Goal: Task Accomplishment & Management: Complete application form

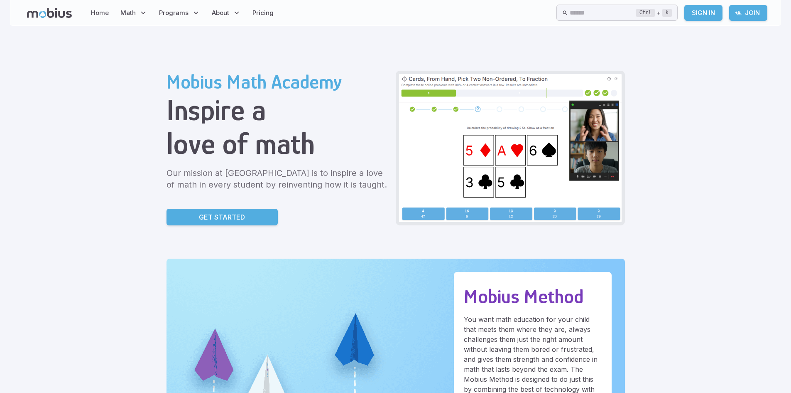
click at [739, 15] on icon at bounding box center [738, 13] width 7 height 7
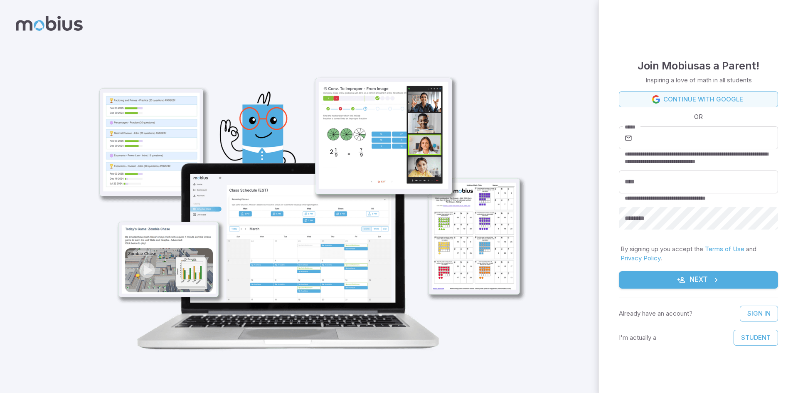
click at [735, 98] on link "Continue with Google" at bounding box center [698, 99] width 159 height 16
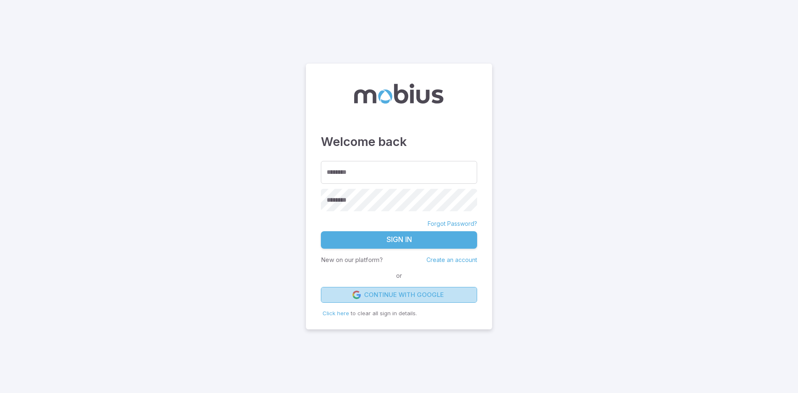
click at [398, 296] on link "Continue with Google" at bounding box center [399, 295] width 156 height 16
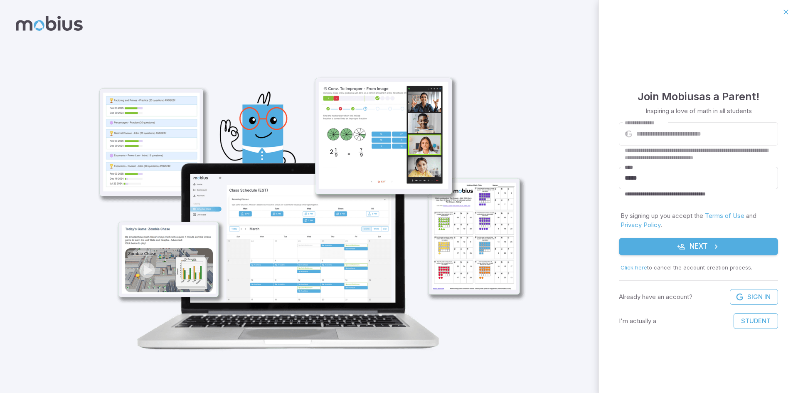
click at [710, 244] on button "Next" at bounding box center [698, 246] width 159 height 17
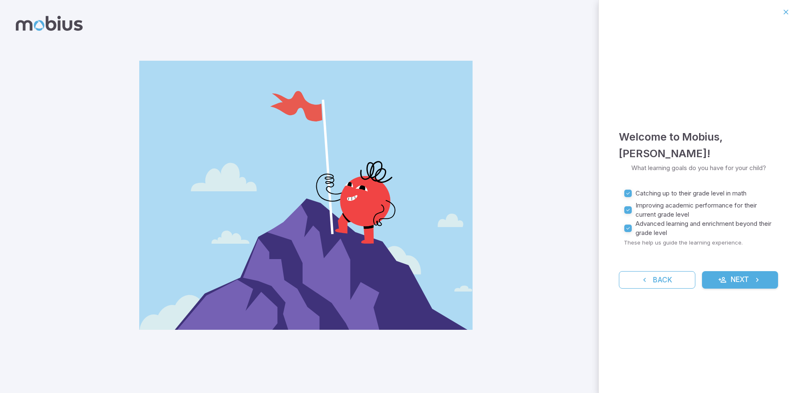
click at [645, 223] on span "Advanced learning and enrichment beyond their grade level" at bounding box center [703, 228] width 136 height 18
click at [657, 202] on span "Improving academic performance for their current grade level" at bounding box center [703, 210] width 136 height 18
click at [668, 189] on span "Catching up to their grade level in math" at bounding box center [690, 193] width 111 height 9
click at [690, 201] on span "Improving academic performance for their current grade level" at bounding box center [703, 210] width 136 height 18
click at [754, 263] on form "Catching up to their grade level in math Improving academic performance for the…" at bounding box center [698, 235] width 159 height 106
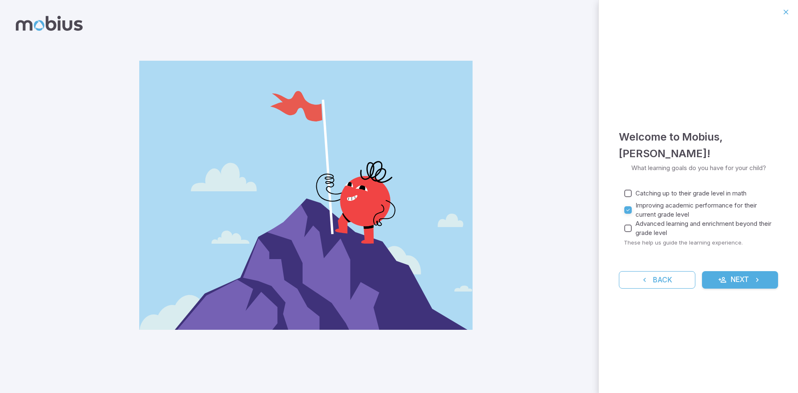
click at [757, 275] on icon "submit" at bounding box center [757, 279] width 8 height 8
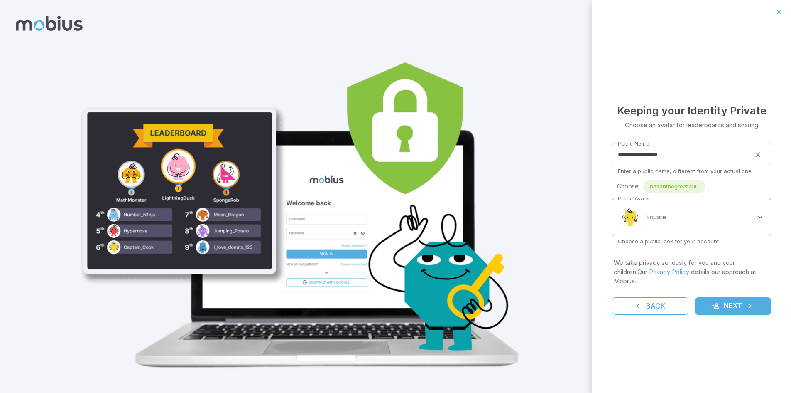
click at [720, 210] on body "**********" at bounding box center [395, 201] width 791 height 403
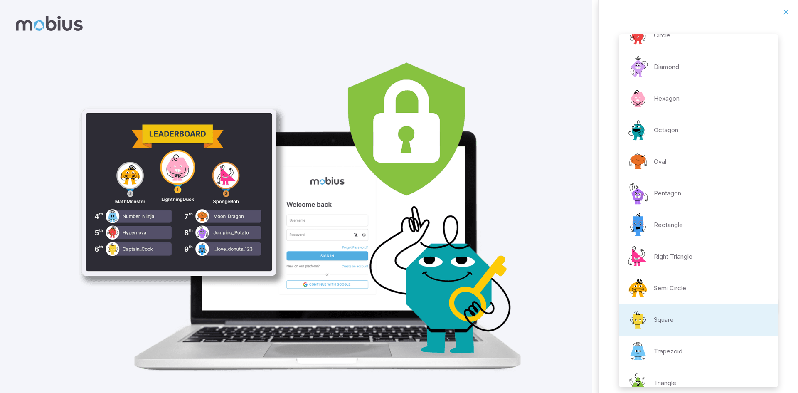
scroll to position [33, 0]
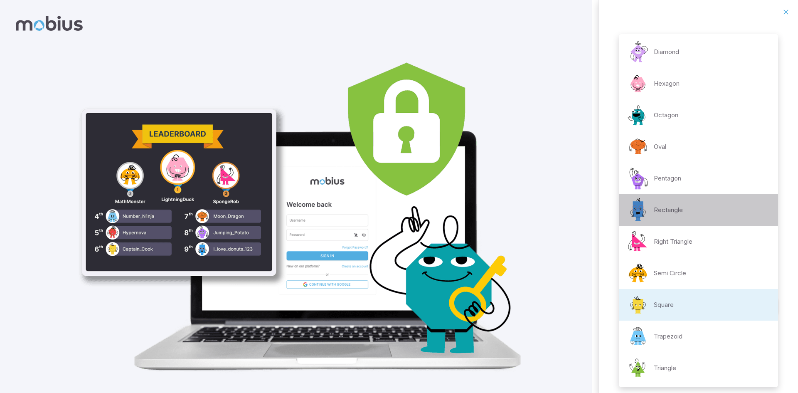
click at [720, 220] on li "Rectangle" at bounding box center [698, 210] width 159 height 32
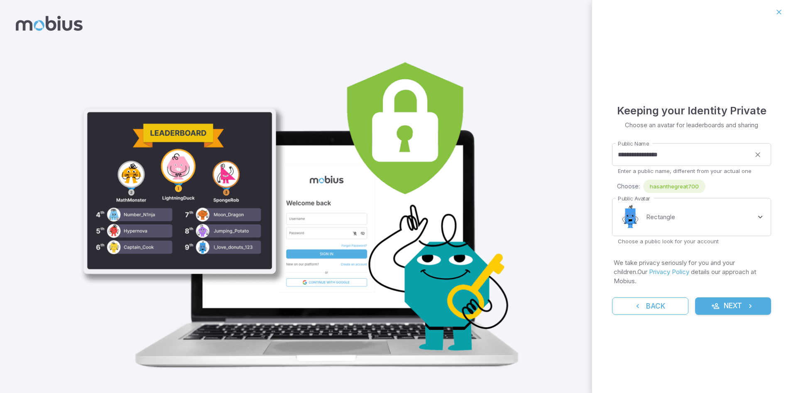
click at [696, 245] on p "Choose a public look for your account" at bounding box center [691, 240] width 147 height 7
click at [696, 230] on body "**********" at bounding box center [395, 201] width 791 height 403
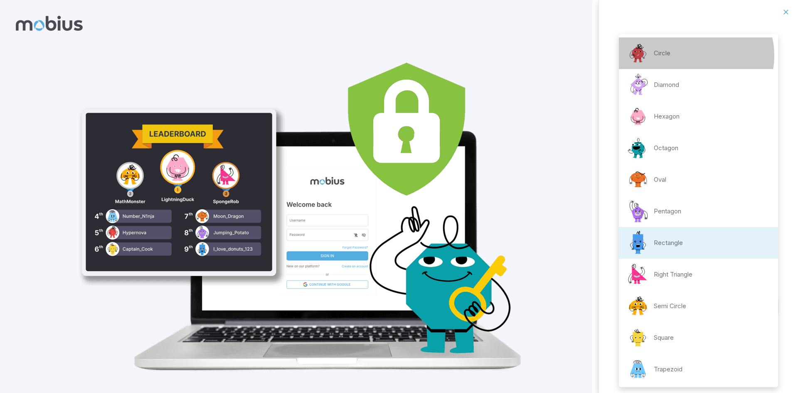
click at [690, 56] on li "Circle" at bounding box center [698, 53] width 159 height 32
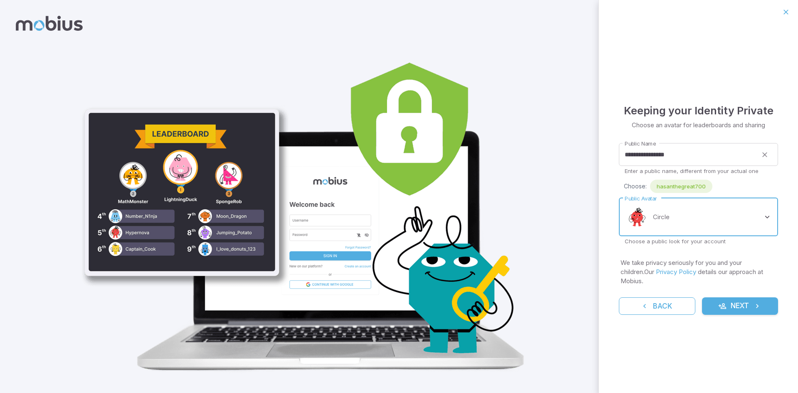
click at [709, 217] on body "**********" at bounding box center [399, 202] width 798 height 405
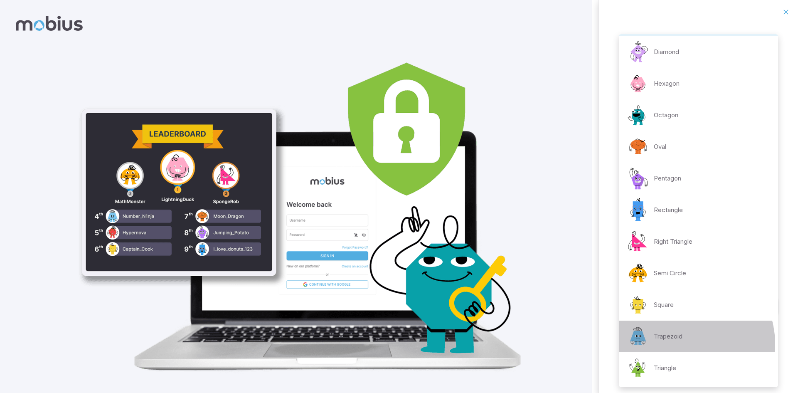
click at [682, 344] on div "Trapezoid" at bounding box center [653, 336] width 57 height 25
type input "**********"
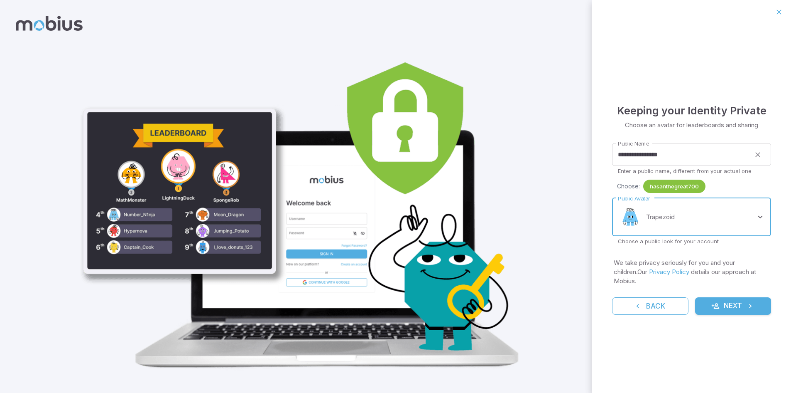
click at [689, 193] on div "hasanthegreat700" at bounding box center [674, 185] width 62 height 13
click at [683, 190] on span "hasanthegreat700" at bounding box center [674, 186] width 62 height 8
click at [745, 301] on button "Next" at bounding box center [733, 305] width 76 height 17
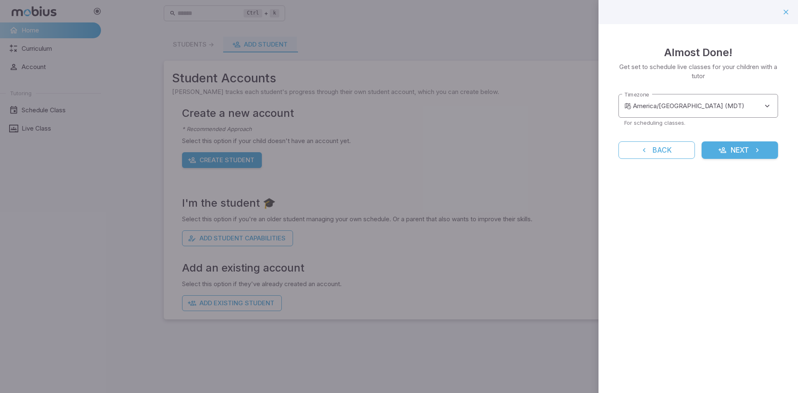
click at [747, 113] on body "**********" at bounding box center [399, 196] width 798 height 393
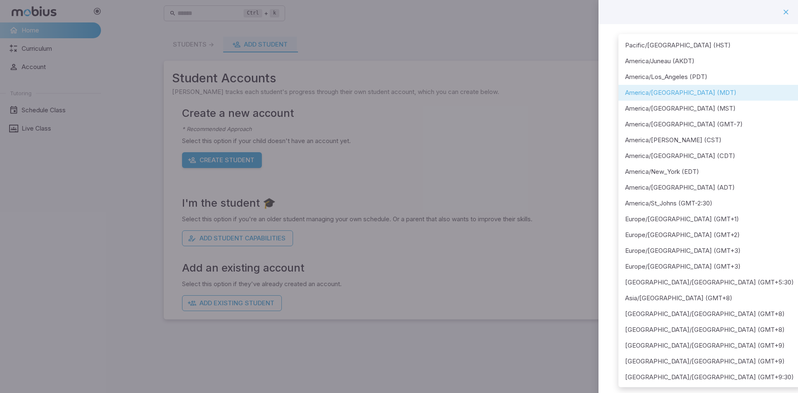
click at [795, 11] on div at bounding box center [399, 196] width 798 height 393
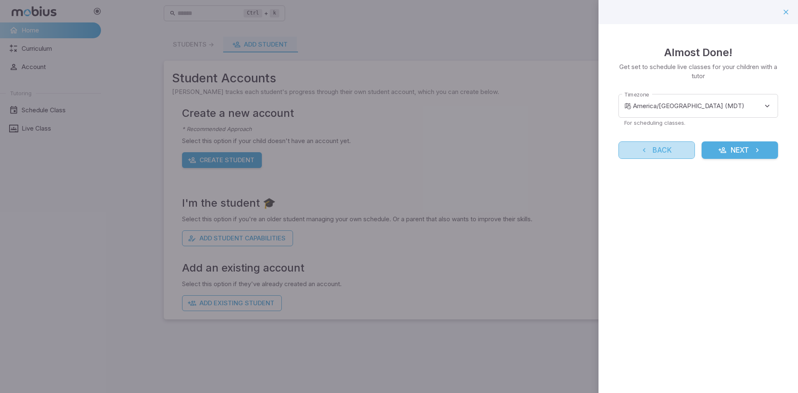
click at [673, 152] on button "Back" at bounding box center [656, 149] width 76 height 17
click at [673, 152] on body "**********" at bounding box center [399, 196] width 798 height 393
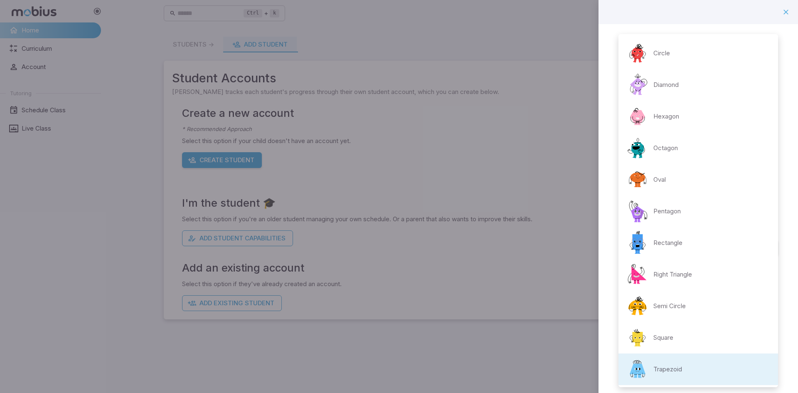
click at [783, 13] on div at bounding box center [399, 196] width 798 height 393
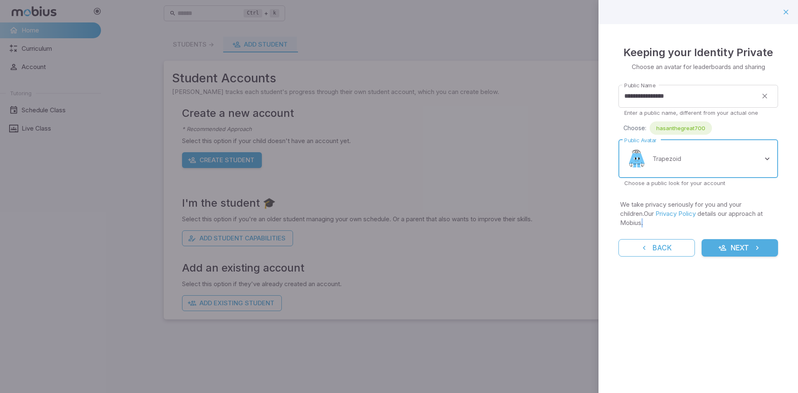
click at [783, 13] on div "Circle Diamond Hexagon Octagon Oval Pentagon Rectangle Right Triangle Semi Circ…" at bounding box center [399, 196] width 798 height 393
click at [790, 7] on button "button" at bounding box center [785, 12] width 14 height 14
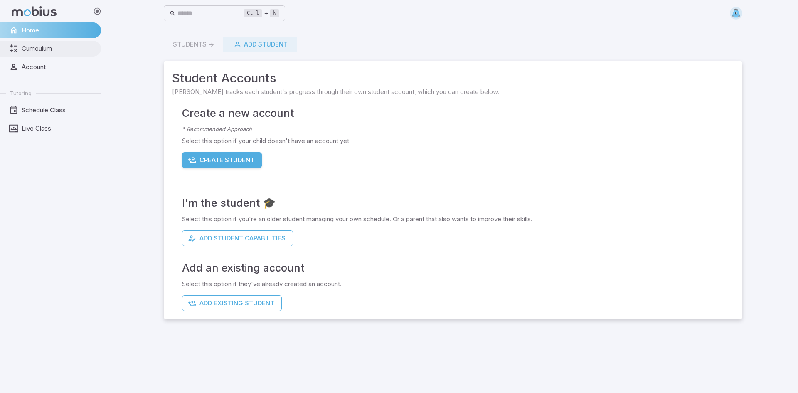
click at [77, 43] on link "Curriculum" at bounding box center [50, 49] width 101 height 16
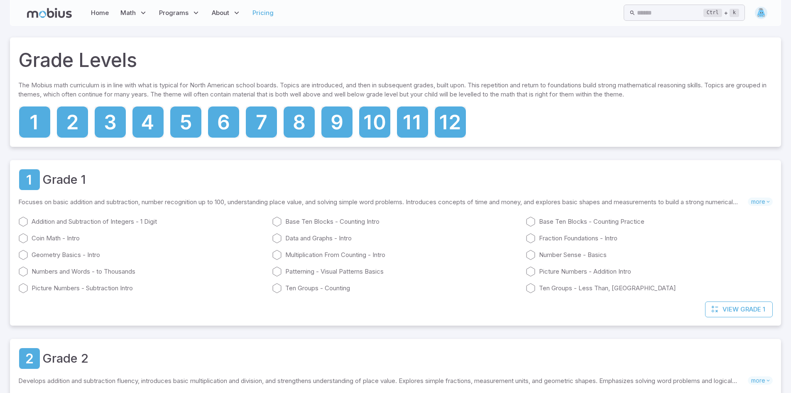
click at [263, 9] on link "Pricing" at bounding box center [263, 12] width 26 height 19
